Goal: Task Accomplishment & Management: Use online tool/utility

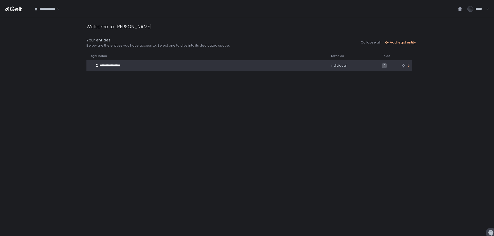
click at [117, 66] on span "**********" at bounding box center [110, 65] width 21 height 3
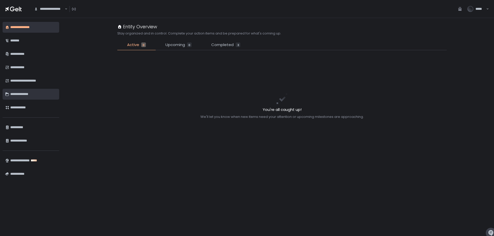
click at [21, 94] on div "**********" at bounding box center [33, 94] width 46 height 9
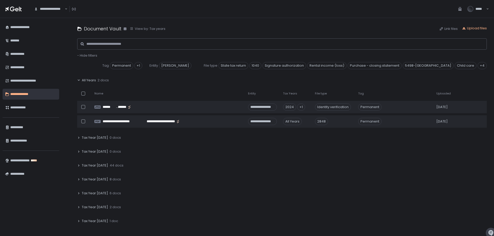
click at [100, 164] on span "Tax Year [DATE]" at bounding box center [95, 165] width 26 height 5
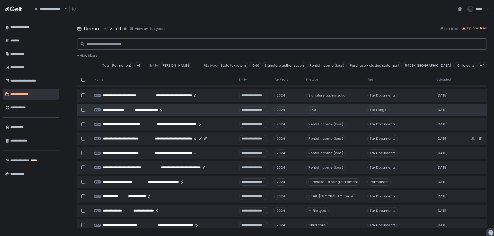
scroll to position [129, 0]
